Goal: Navigation & Orientation: Find specific page/section

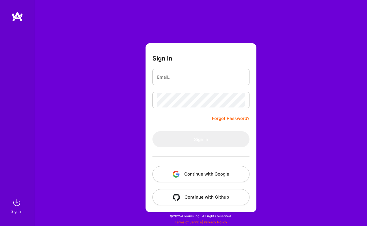
click at [200, 170] on button "Continue with Google" at bounding box center [200, 174] width 97 height 16
click at [198, 180] on button "Continue with Google" at bounding box center [200, 174] width 97 height 16
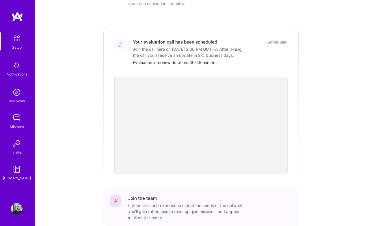
scroll to position [186, 0]
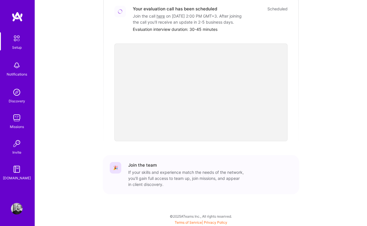
click at [21, 65] on img at bounding box center [17, 66] width 12 height 12
click at [19, 65] on div "Setup Notifications Discovery Missions Invite [DOMAIN_NAME]" at bounding box center [17, 106] width 35 height 149
click at [19, 46] on div "Setup" at bounding box center [17, 47] width 10 height 6
click at [15, 116] on img at bounding box center [17, 118] width 12 height 12
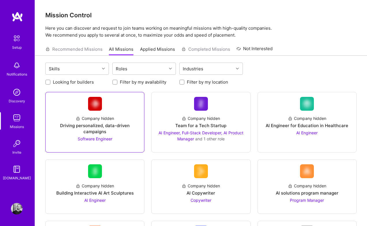
click at [84, 126] on div "Driving personalized, data-driven campaigns" at bounding box center [94, 129] width 89 height 12
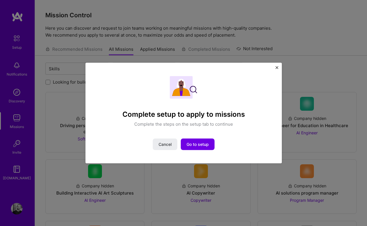
click at [92, 65] on div "Complete setup to apply to missions Complete the steps on the setup tab to cont…" at bounding box center [183, 113] width 196 height 101
click at [277, 68] on img "Close" at bounding box center [276, 67] width 3 height 3
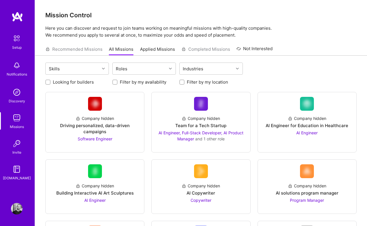
click at [19, 99] on div "Discovery" at bounding box center [17, 101] width 16 height 6
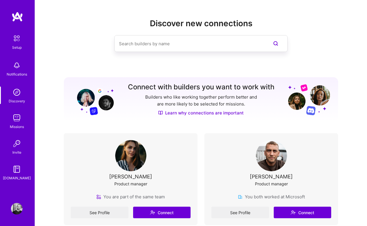
click at [16, 60] on img at bounding box center [17, 66] width 12 height 12
click at [16, 42] on img at bounding box center [17, 38] width 12 height 12
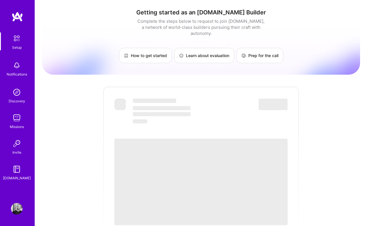
click at [19, 34] on img at bounding box center [17, 38] width 12 height 12
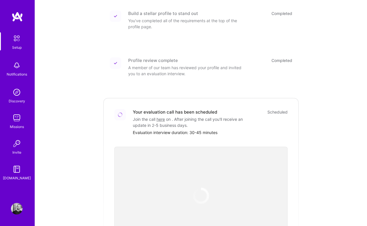
scroll to position [106, 0]
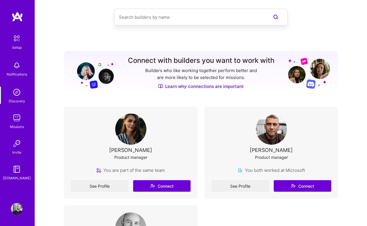
scroll to position [40, 0]
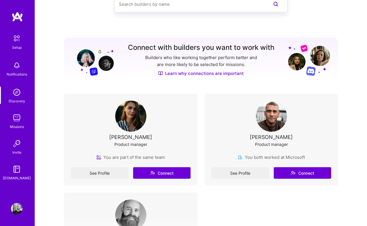
click at [140, 145] on div "Product manager" at bounding box center [130, 144] width 33 height 6
click at [16, 92] on img at bounding box center [17, 93] width 12 height 12
